Goal: Task Accomplishment & Management: Use online tool/utility

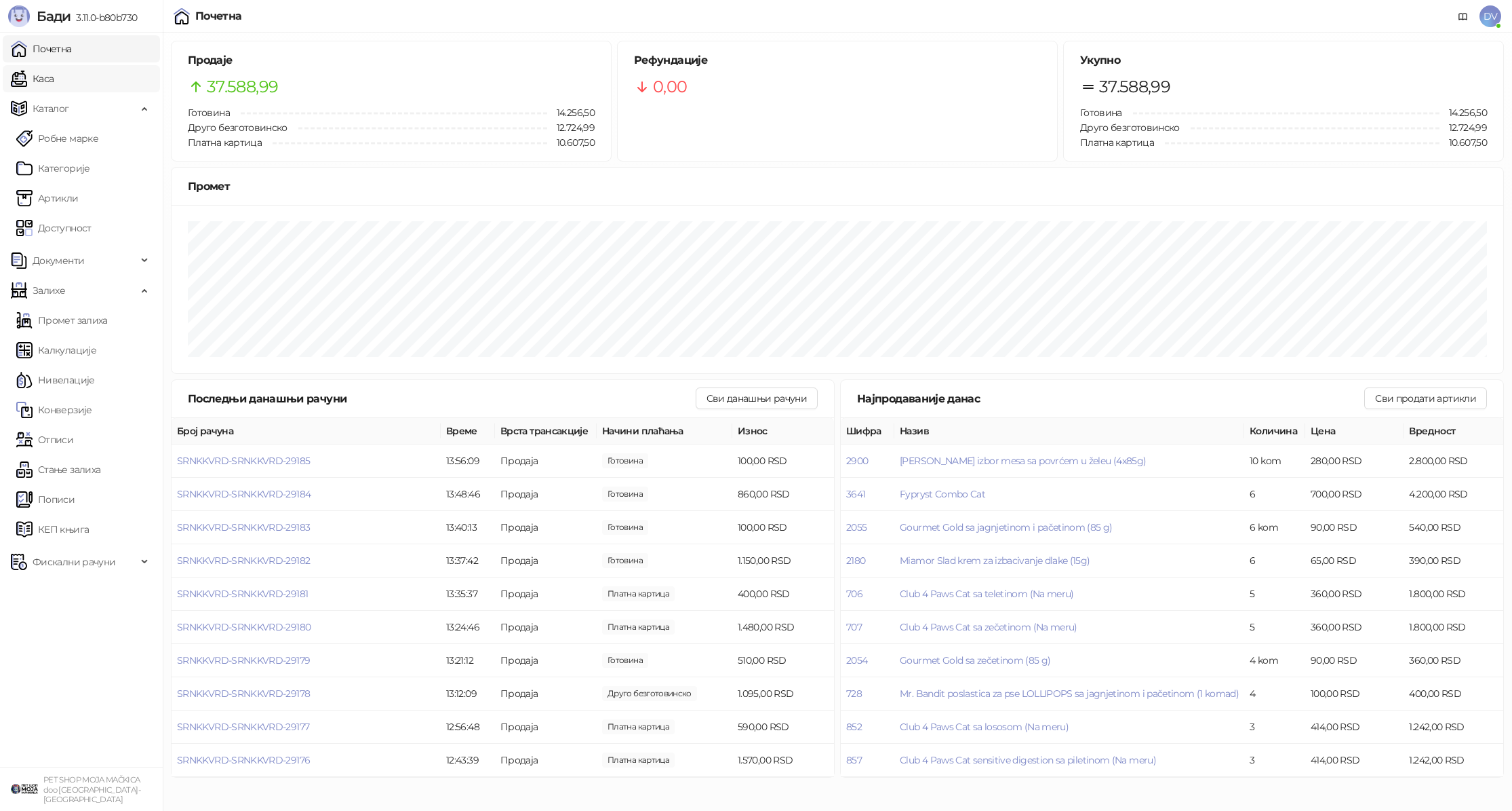
click at [48, 79] on link "Каса" at bounding box center [32, 78] width 43 height 27
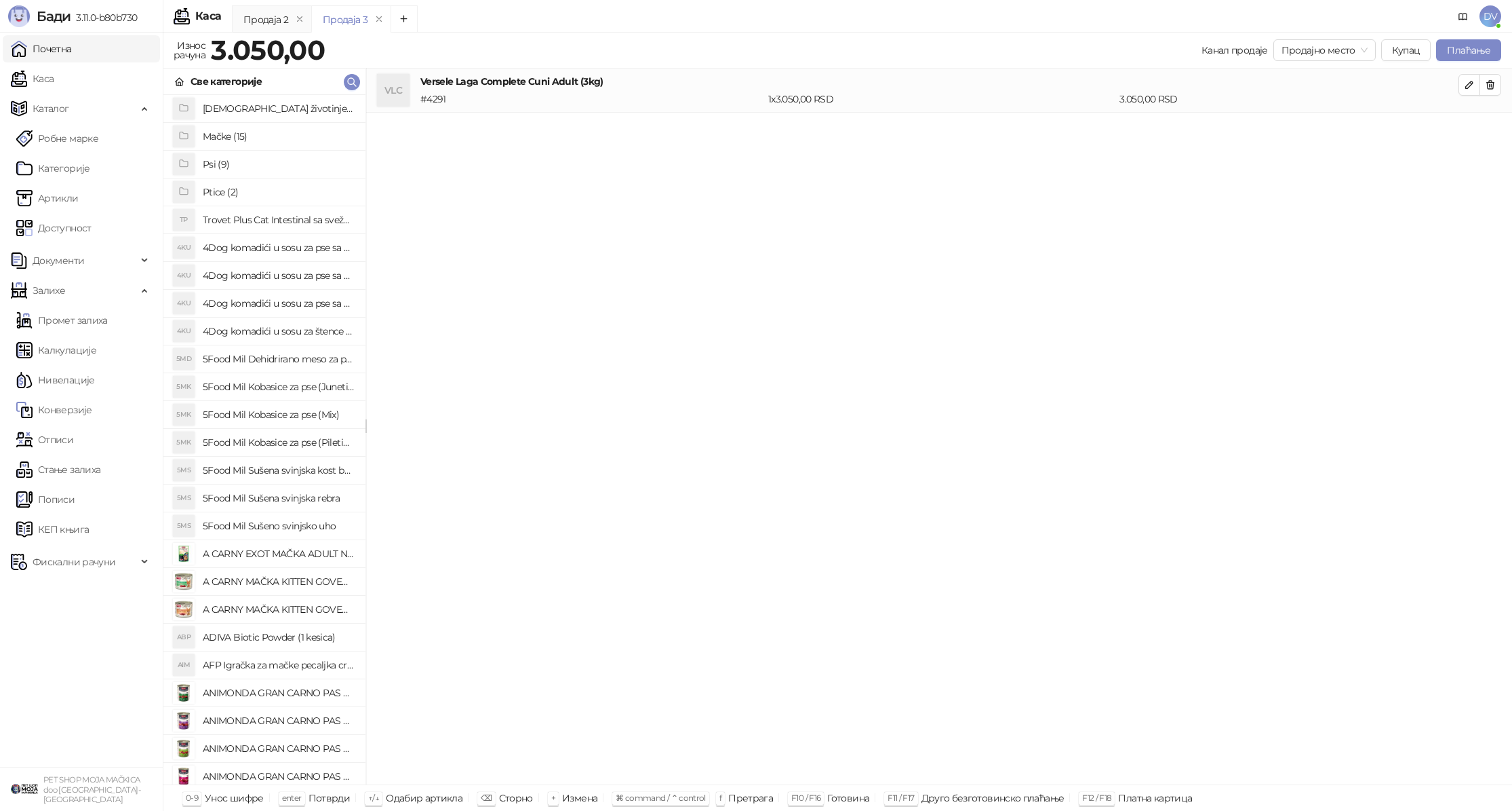
click at [64, 44] on link "Почетна" at bounding box center [41, 48] width 61 height 27
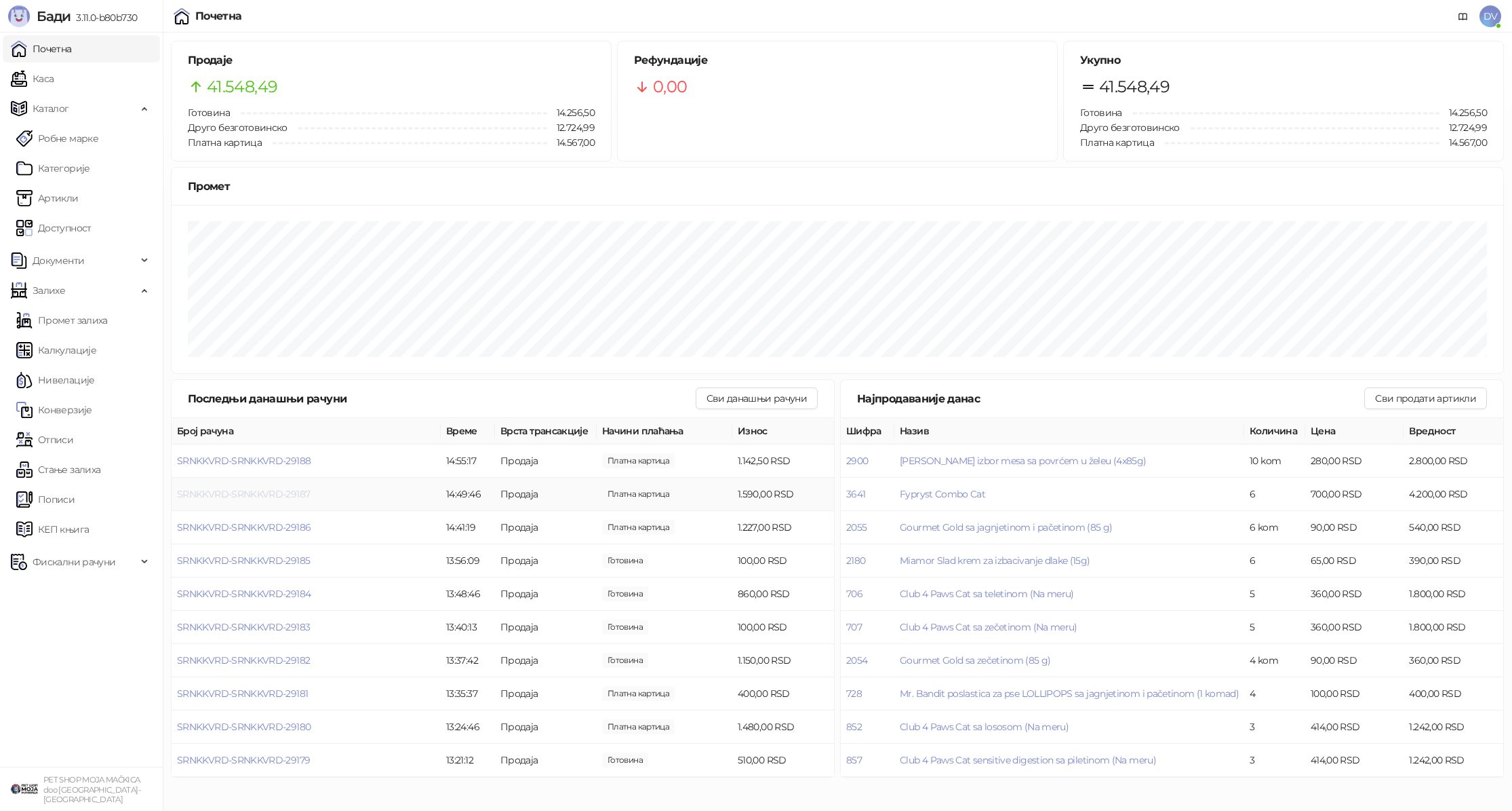
click at [245, 492] on span "SRNKKVRD-SRNKKVRD-29187" at bounding box center [244, 494] width 133 height 12
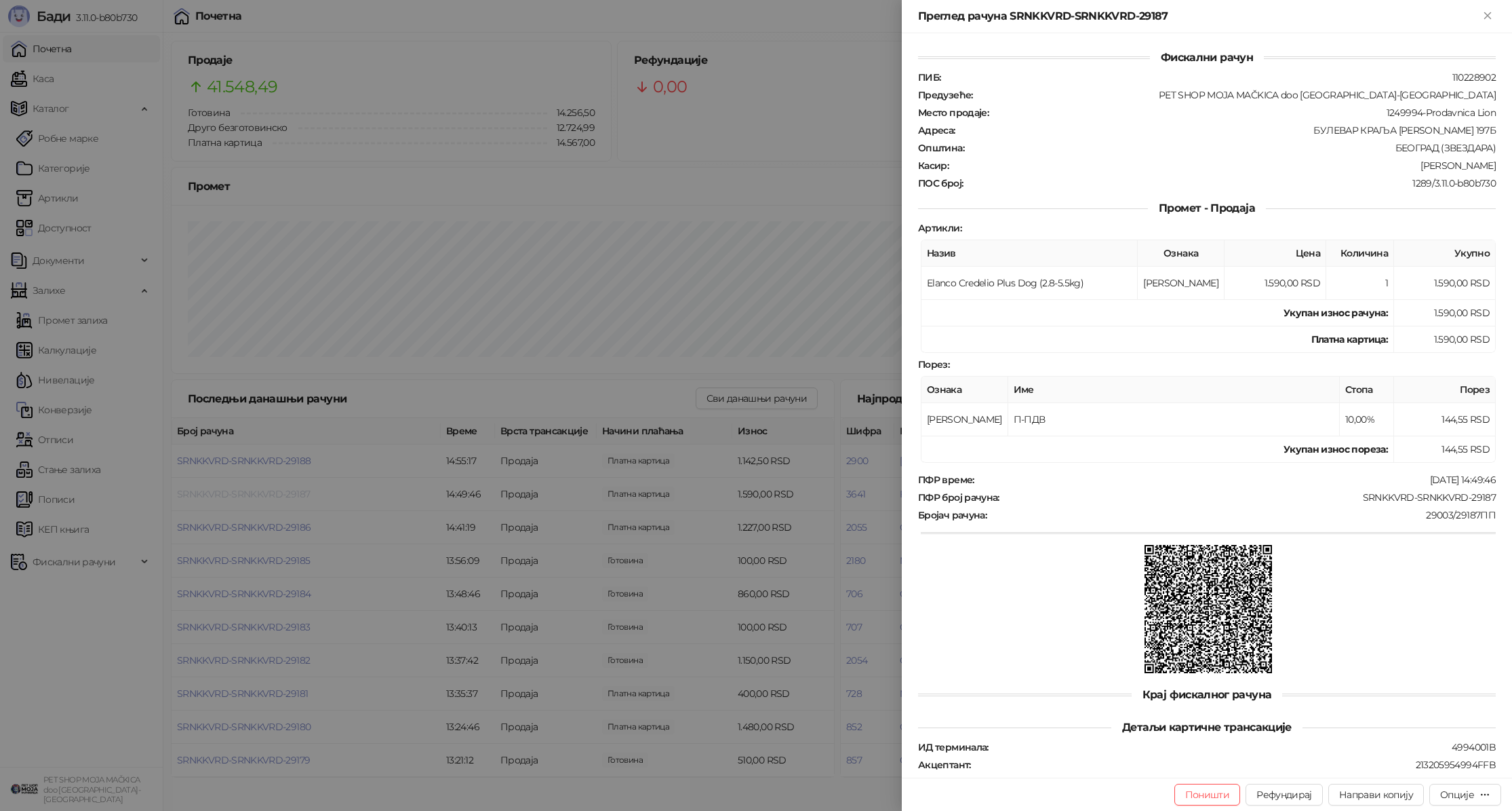
click at [245, 491] on div at bounding box center [756, 405] width 1512 height 811
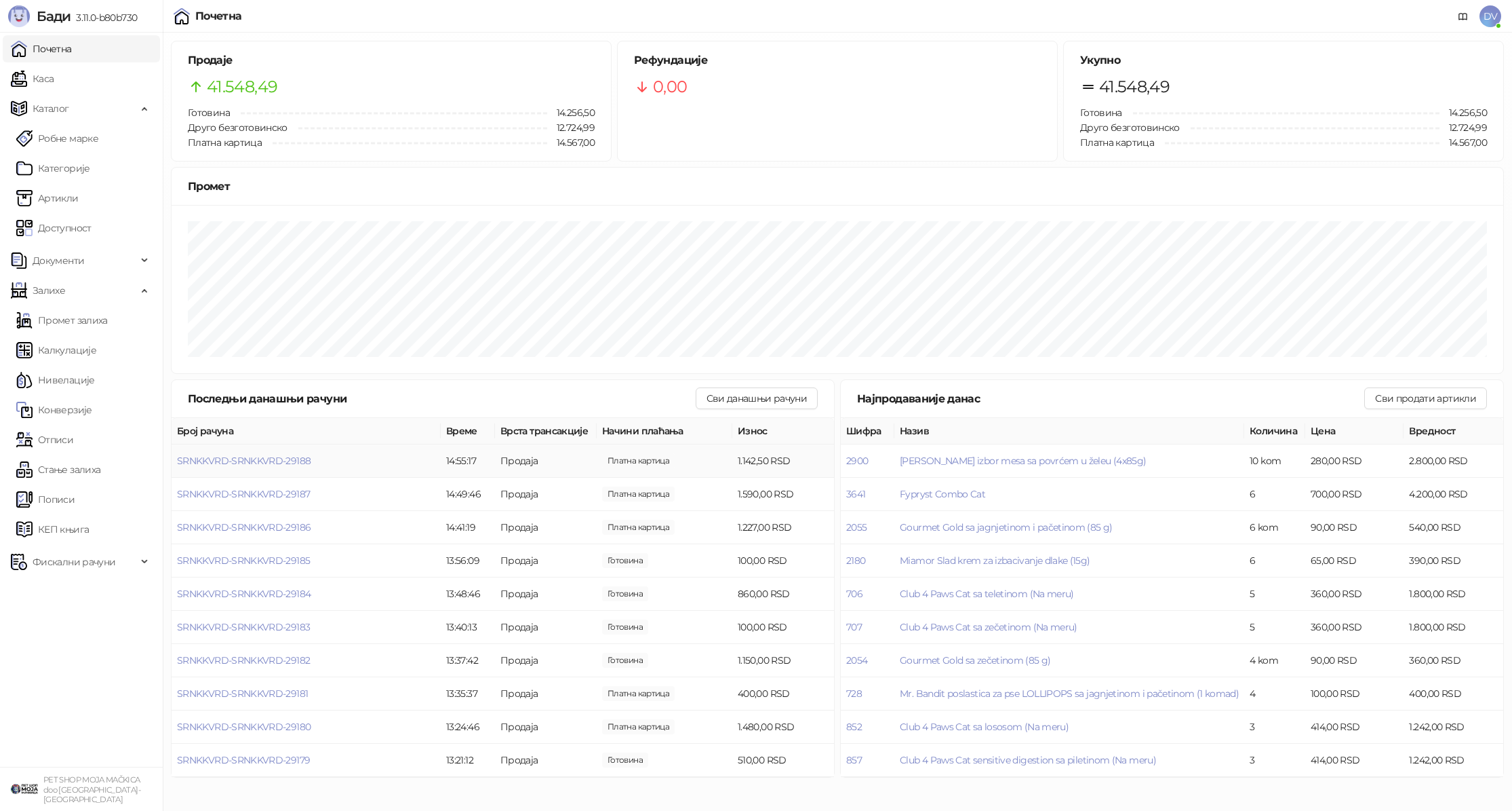
click at [264, 454] on td "SRNKKVRD-SRNKKVRD-29188" at bounding box center [306, 461] width 269 height 33
click at [260, 465] on span "SRNKKVRD-SRNKKVRD-29188" at bounding box center [244, 460] width 134 height 12
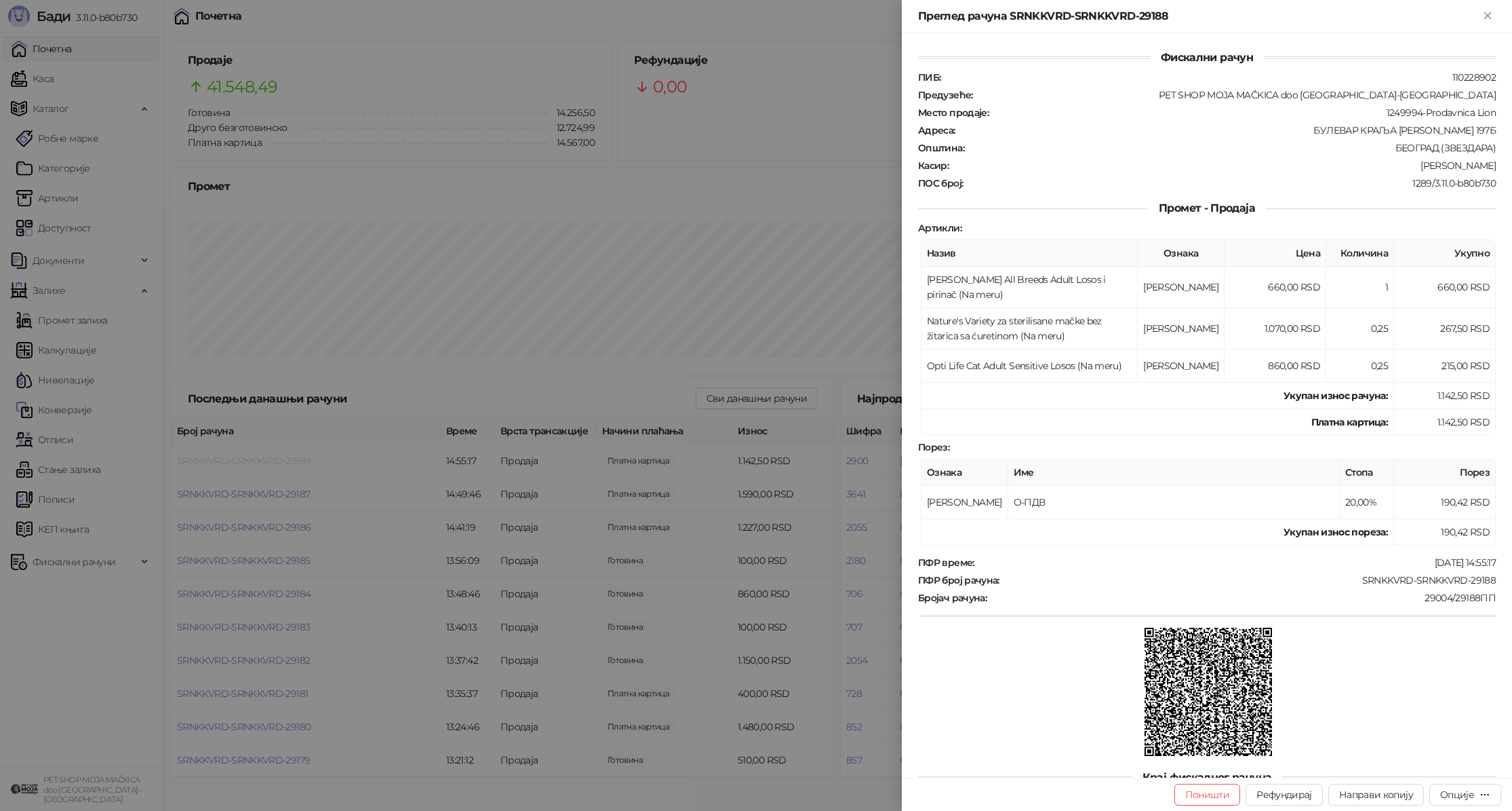
click at [260, 462] on div at bounding box center [756, 405] width 1512 height 811
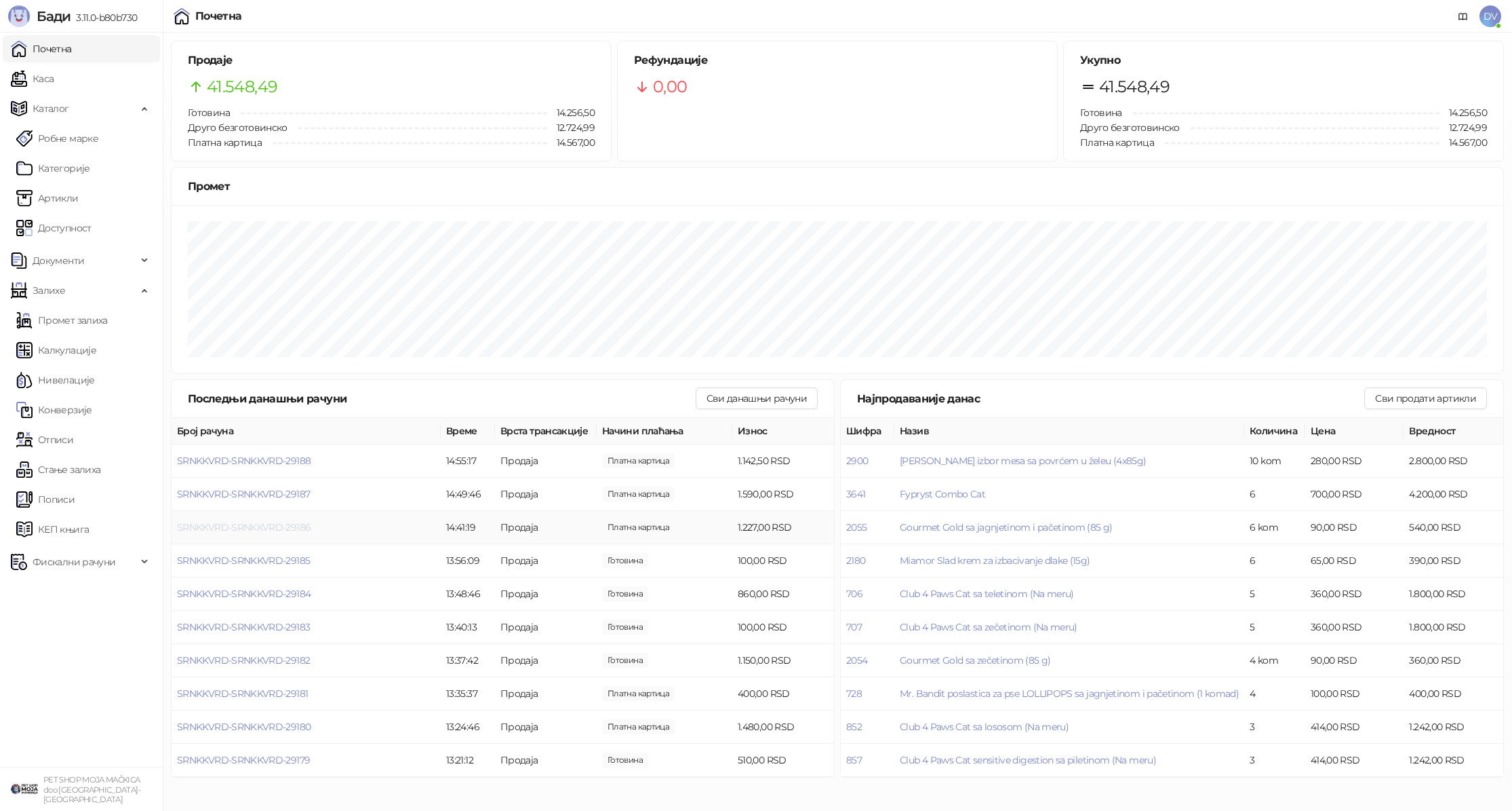
click at [277, 528] on span "SRNKKVRD-SRNKKVRD-29186" at bounding box center [244, 527] width 134 height 12
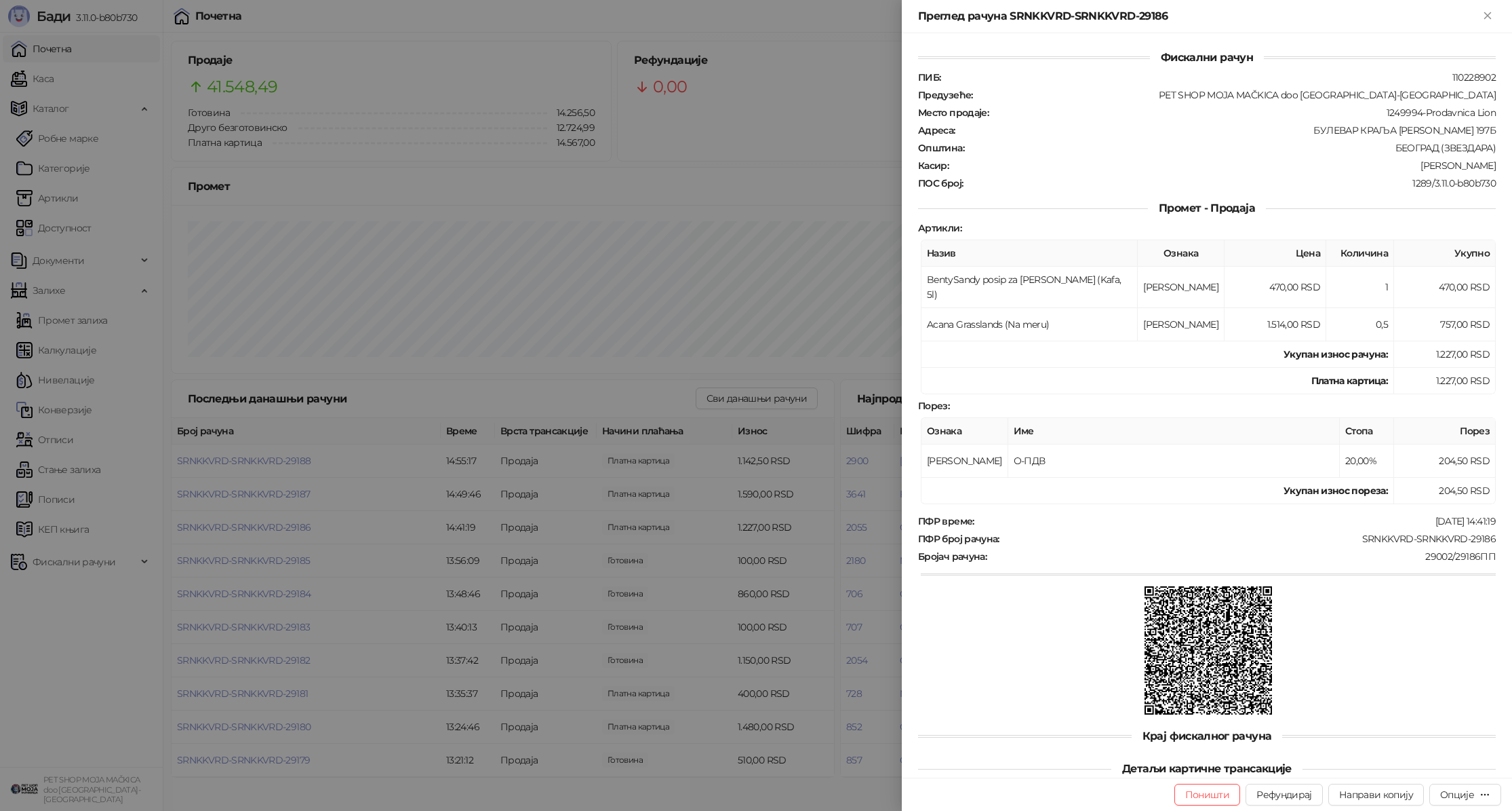
click at [277, 528] on div at bounding box center [756, 405] width 1512 height 811
